Goal: Task Accomplishment & Management: Use online tool/utility

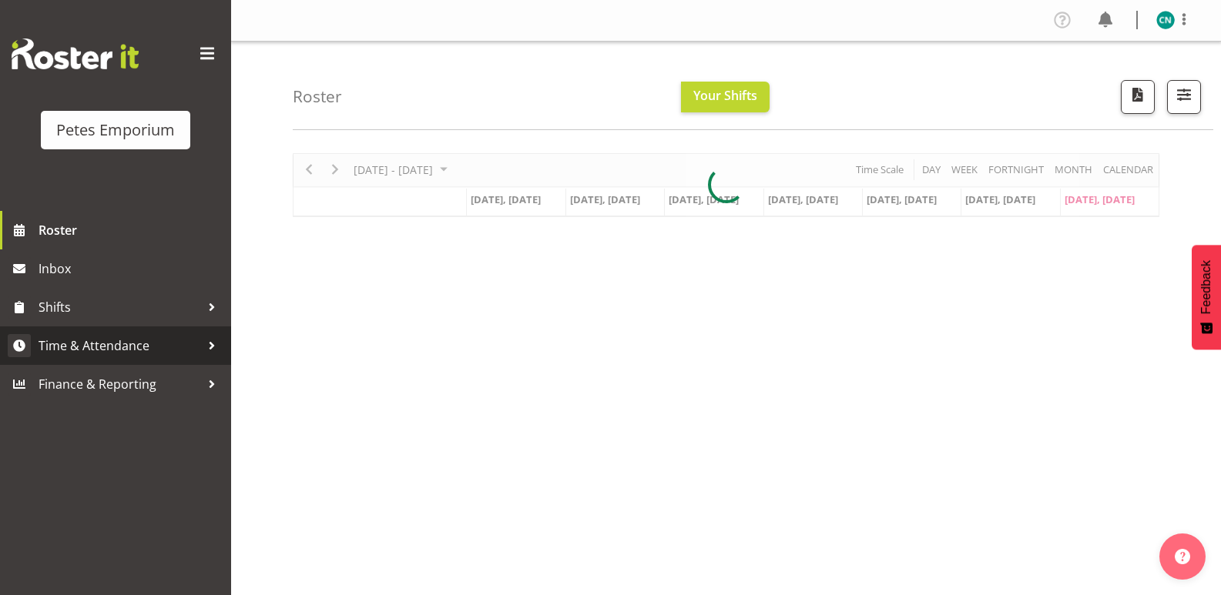
click at [139, 340] on span "Time & Attendance" at bounding box center [120, 345] width 162 height 23
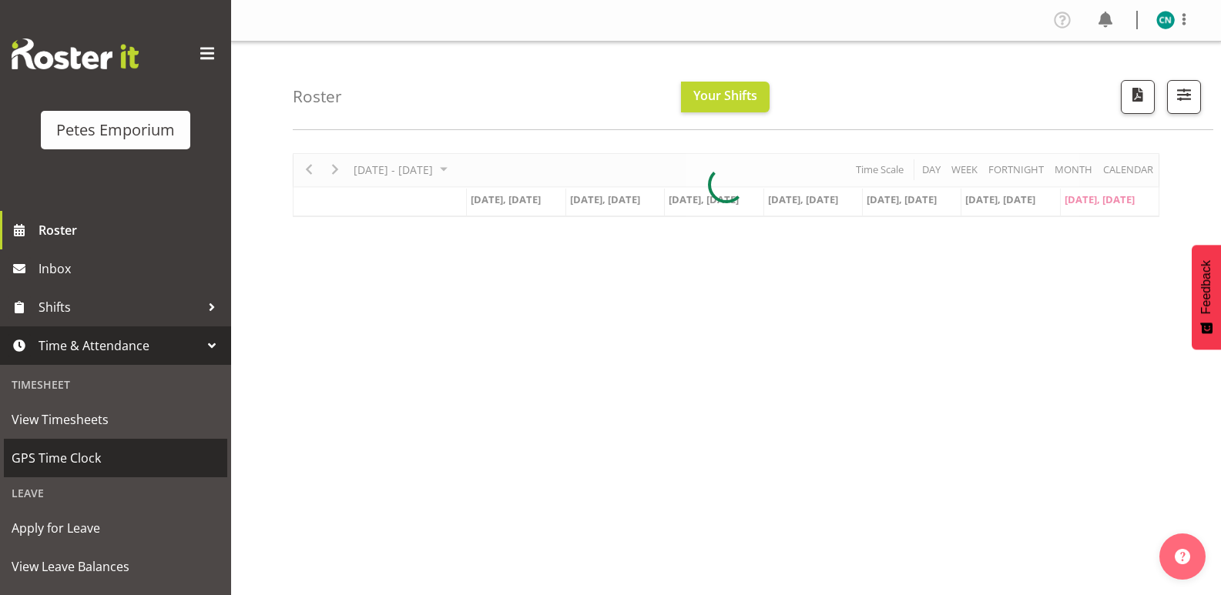
click at [83, 448] on span "GPS Time Clock" at bounding box center [116, 458] width 208 height 23
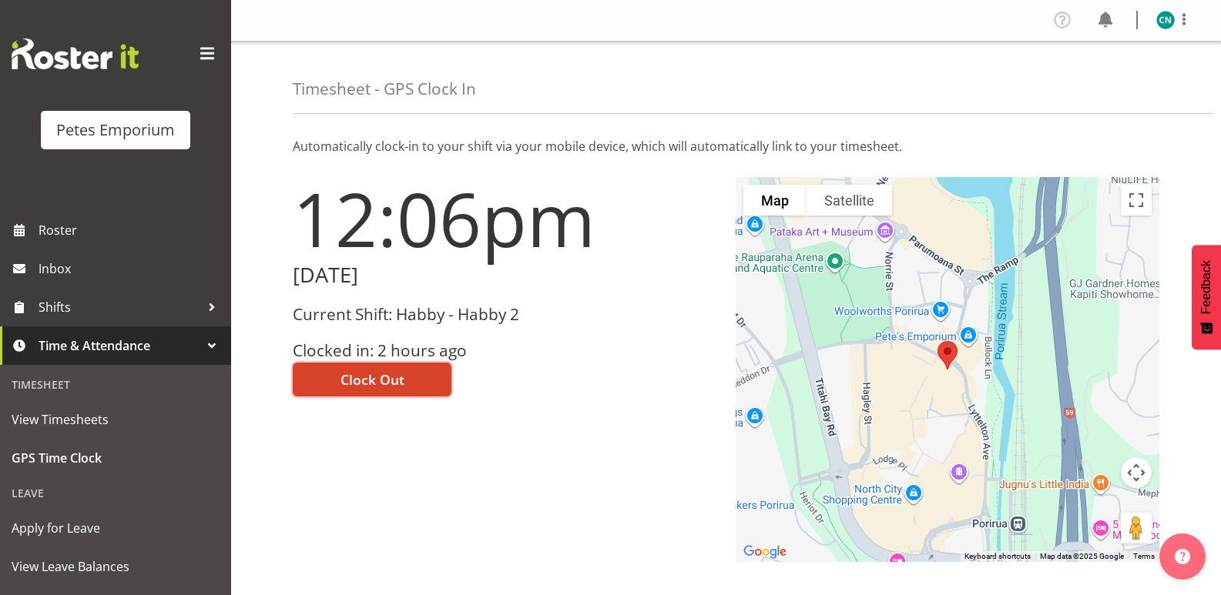
click at [407, 389] on button "Clock Out" at bounding box center [372, 380] width 159 height 34
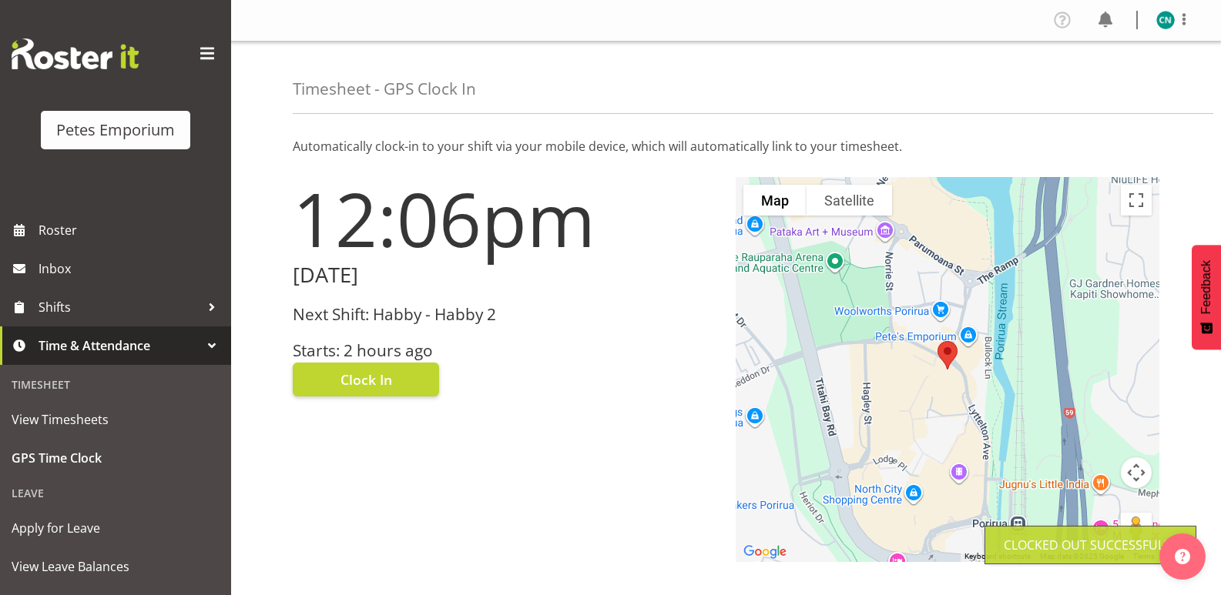
click at [1162, 17] on img at bounding box center [1165, 20] width 18 height 18
click at [1109, 82] on link "Log Out" at bounding box center [1119, 81] width 148 height 28
